Goal: Information Seeking & Learning: Find specific fact

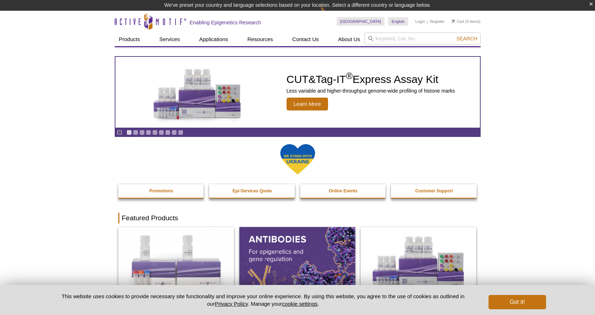
click at [387, 42] on input "search" at bounding box center [422, 39] width 116 height 12
type input "31334"
click at [454, 35] on button "Search" at bounding box center [466, 38] width 25 height 6
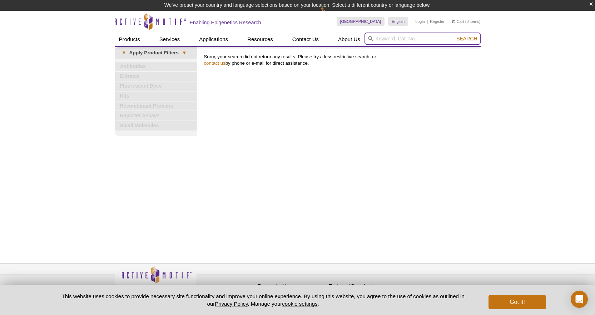
click at [394, 39] on input "search" at bounding box center [422, 39] width 116 height 12
click at [340, 154] on div "Print Results Sorry, your search did not return any results. Please try a less …" at bounding box center [340, 147] width 280 height 200
